Goal: Information Seeking & Learning: Understand process/instructions

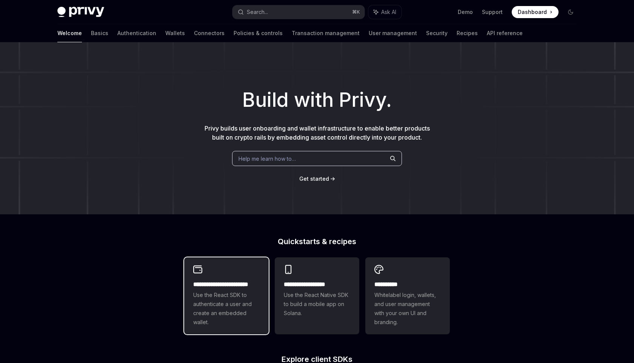
click at [242, 293] on span "Use the React SDK to authenticate a user and create an embedded wallet." at bounding box center [226, 309] width 66 height 36
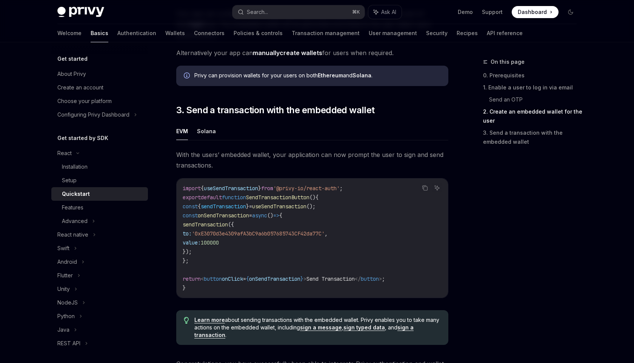
scroll to position [603, 0]
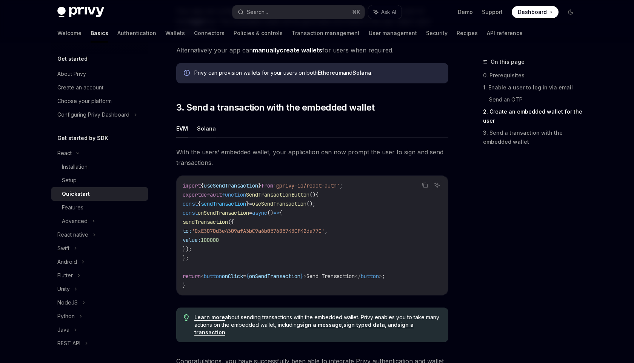
click at [206, 131] on button "Solana" at bounding box center [206, 129] width 19 height 18
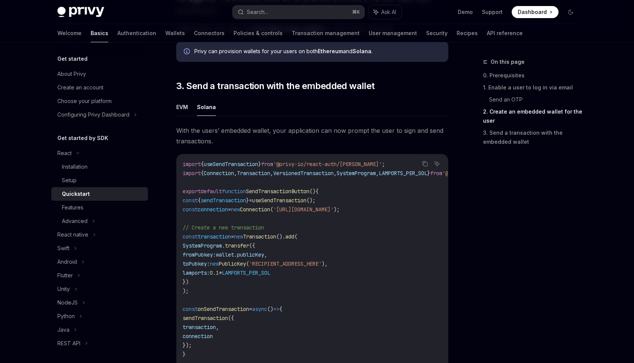
scroll to position [625, 0]
click at [180, 110] on button "EVM" at bounding box center [182, 106] width 12 height 18
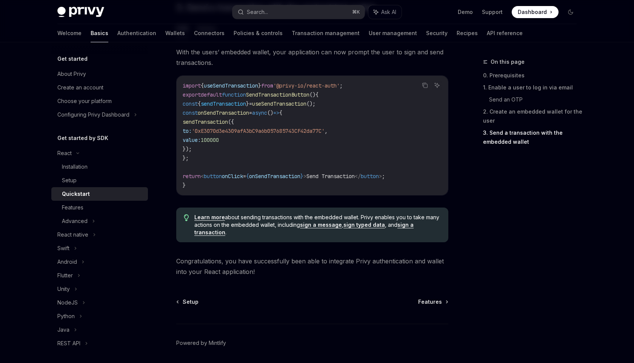
scroll to position [732, 0]
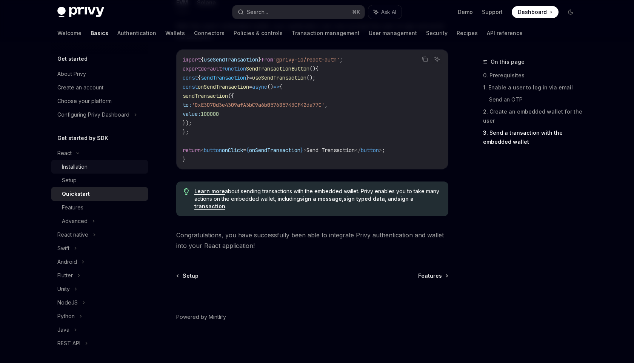
click at [75, 162] on link "Installation" at bounding box center [99, 167] width 97 height 14
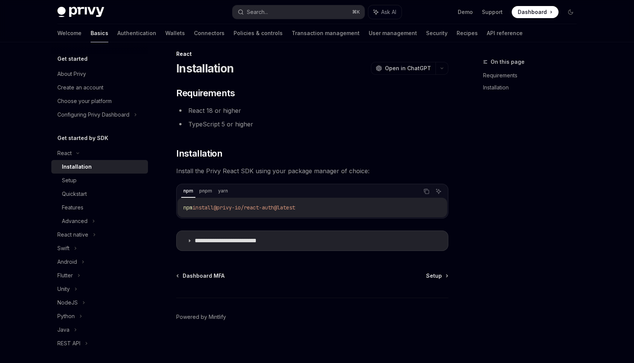
scroll to position [8, 0]
click at [432, 276] on span "Setup" at bounding box center [434, 276] width 16 height 8
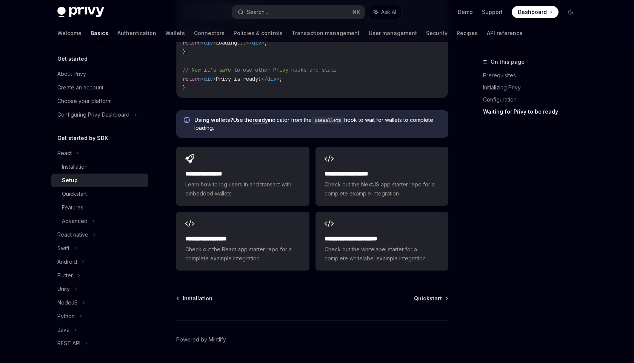
scroll to position [933, 0]
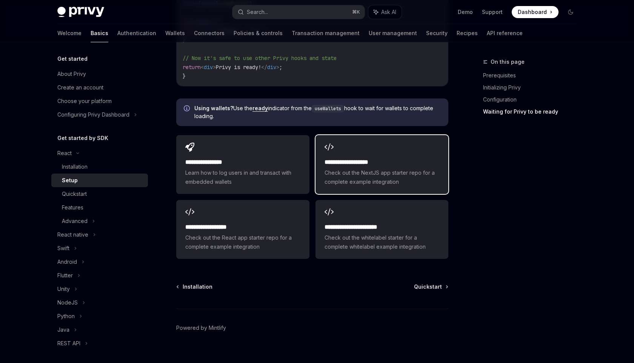
click at [396, 168] on span "Check out the NextJS app starter repo for a complete example integration" at bounding box center [382, 177] width 115 height 18
click at [432, 283] on span "Quickstart" at bounding box center [428, 287] width 28 height 8
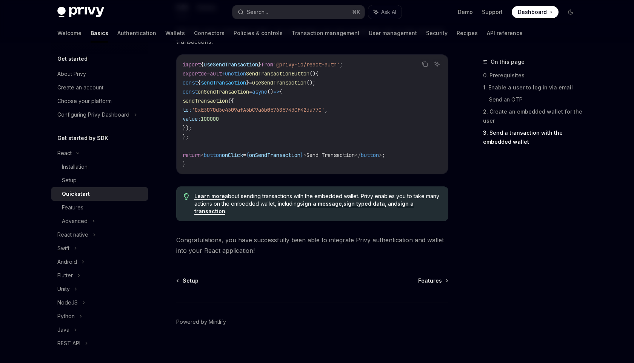
scroll to position [732, 0]
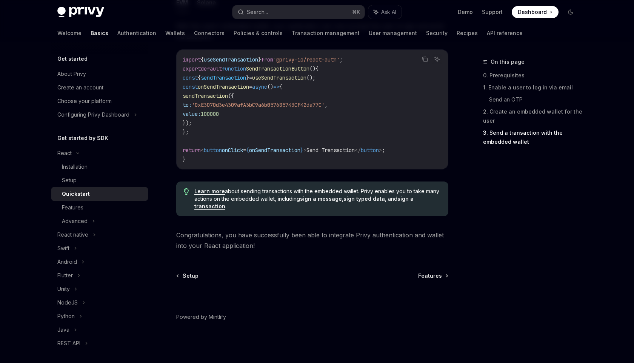
click at [425, 280] on div "Setup Features Powered by [PERSON_NAME]" at bounding box center [312, 317] width 272 height 91
click at [432, 275] on span "Features" at bounding box center [430, 276] width 24 height 8
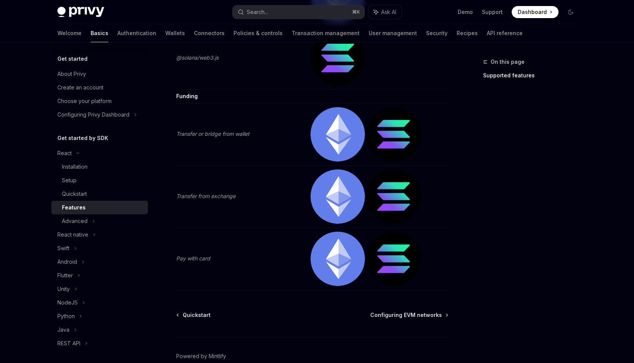
scroll to position [1581, 0]
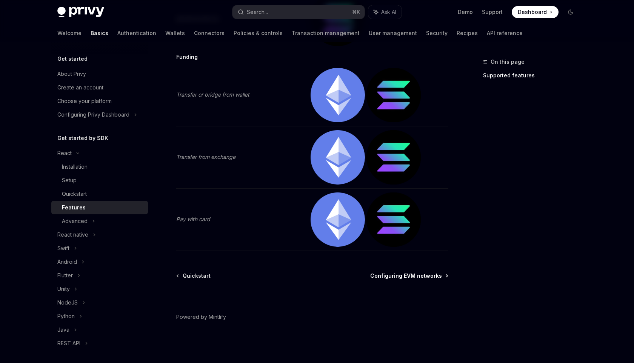
click at [431, 278] on span "Configuring EVM networks" at bounding box center [406, 276] width 72 height 8
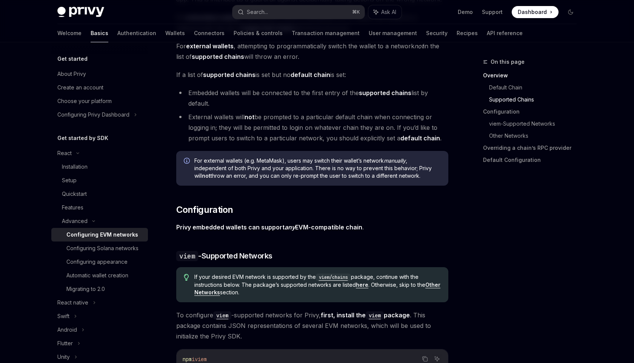
scroll to position [557, 0]
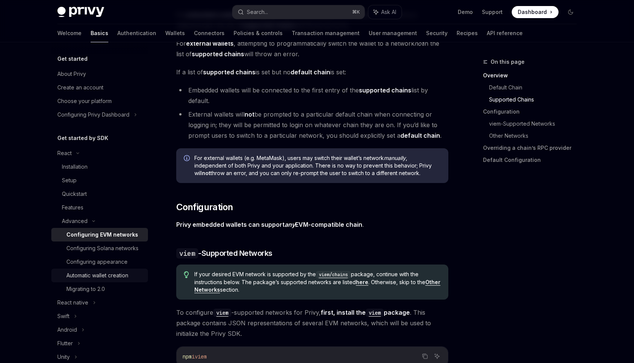
click at [99, 277] on div "Automatic wallet creation" at bounding box center [97, 275] width 62 height 9
type textarea "*"
